Goal: Navigation & Orientation: Find specific page/section

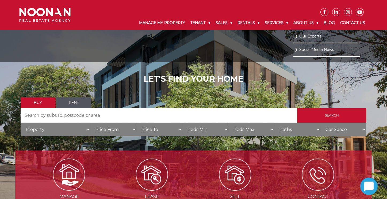
click at [299, 23] on link "About Us" at bounding box center [306, 23] width 30 height 14
click at [302, 36] on link "Our Experts" at bounding box center [327, 35] width 64 height 7
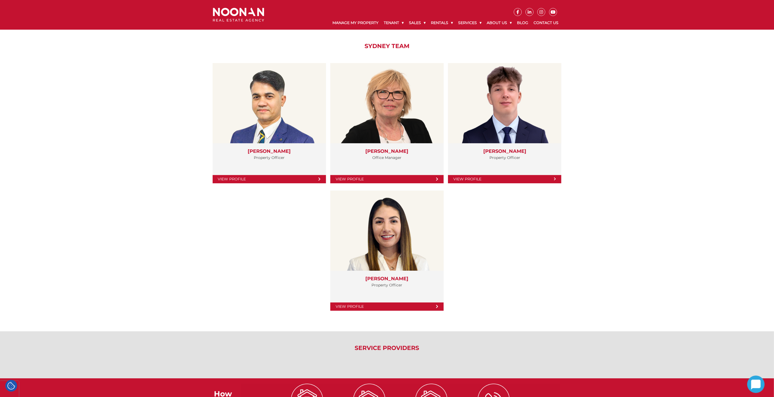
scroll to position [1532, 0]
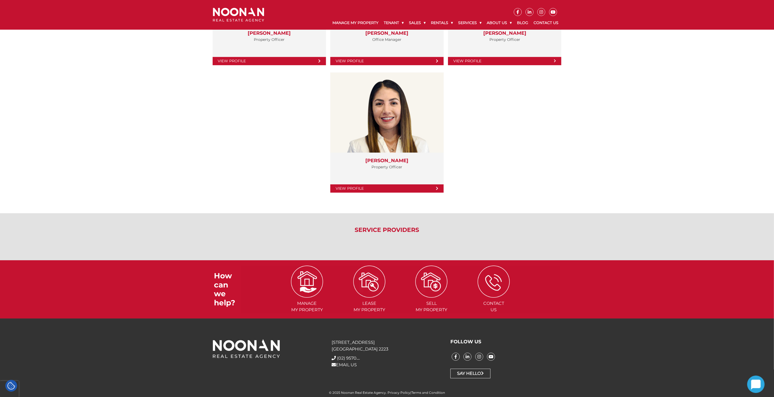
click at [399, 229] on h2 "Service Providers" at bounding box center [387, 230] width 356 height 7
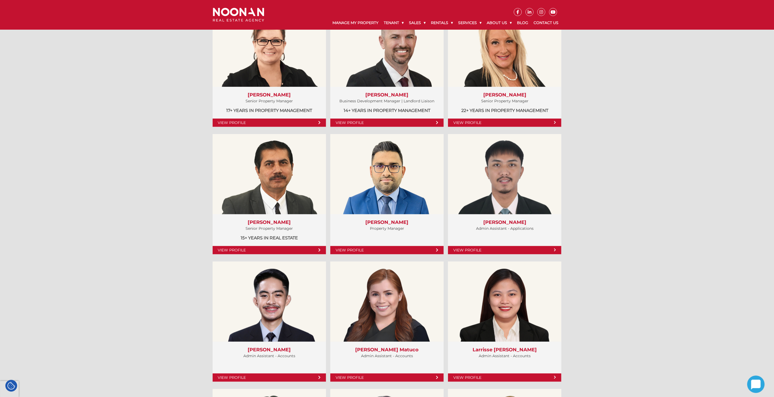
scroll to position [302, 0]
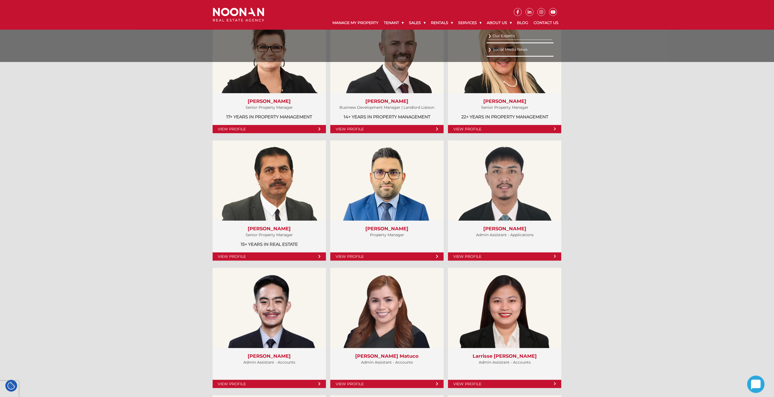
click at [503, 49] on link "Social Media News" at bounding box center [520, 49] width 64 height 7
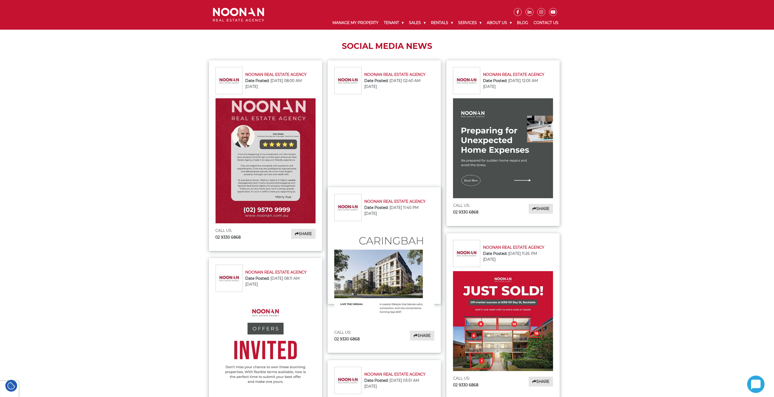
click at [253, 161] on img at bounding box center [265, 160] width 100 height 125
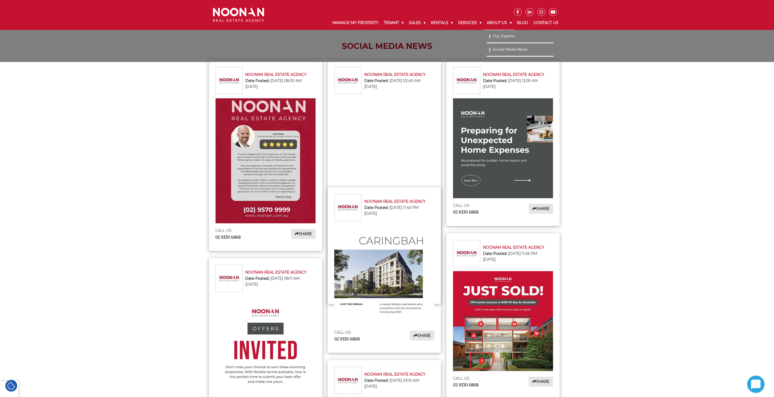
click at [497, 20] on link "About Us" at bounding box center [499, 23] width 30 height 14
click at [495, 37] on link "Our Experts" at bounding box center [520, 35] width 64 height 7
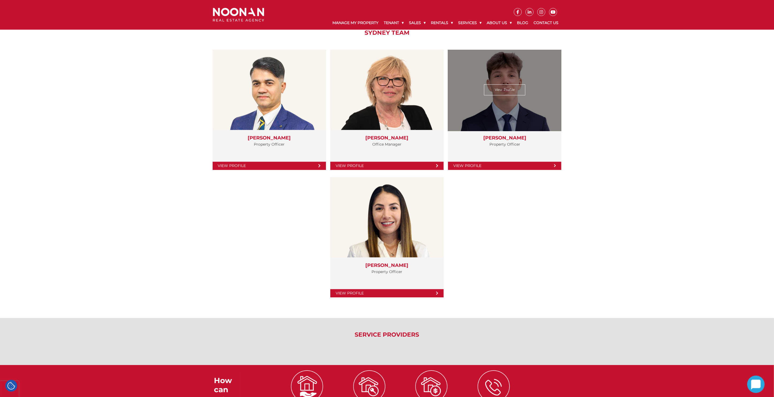
scroll to position [1176, 0]
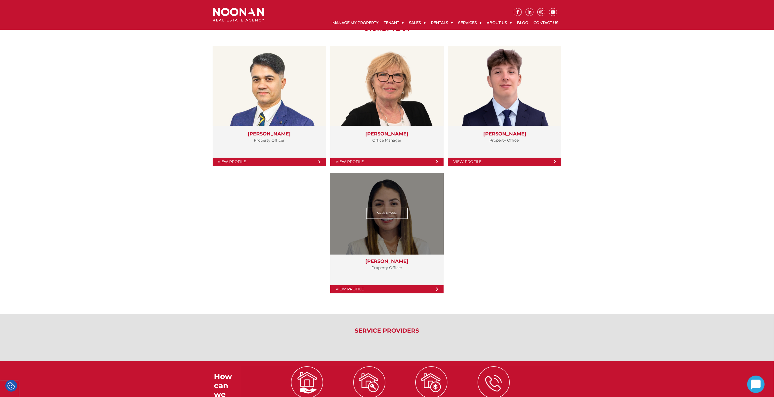
click at [436, 290] on icon at bounding box center [437, 289] width 2 height 4
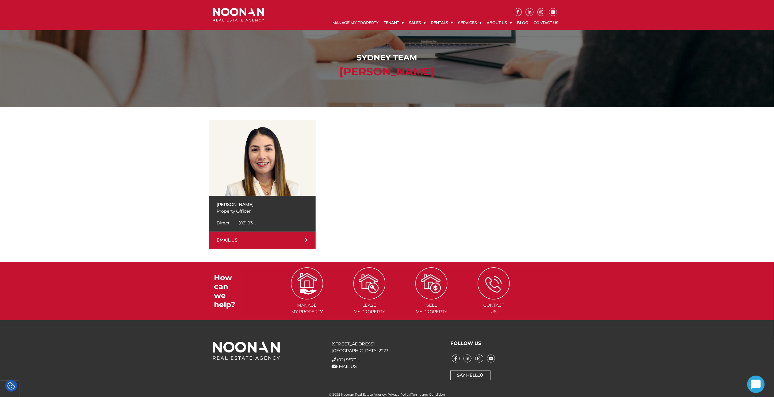
click at [249, 15] on img at bounding box center [238, 15] width 51 height 14
